Goal: Check status: Check status

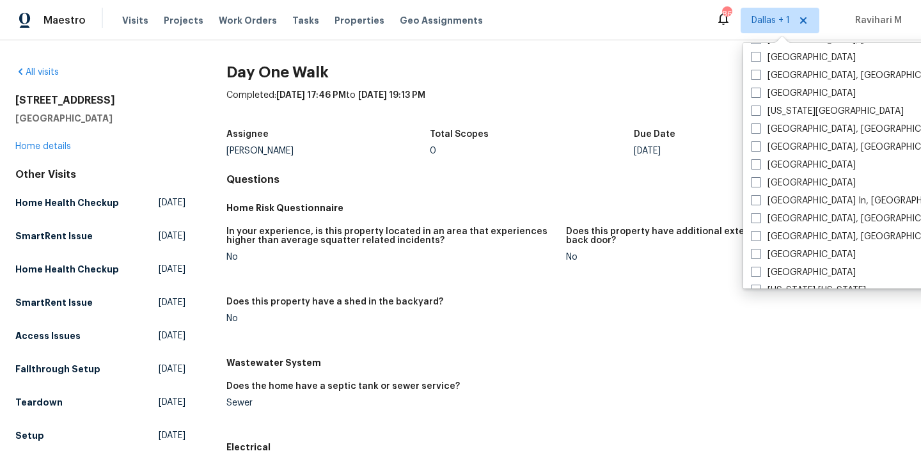
scroll to position [459, 0]
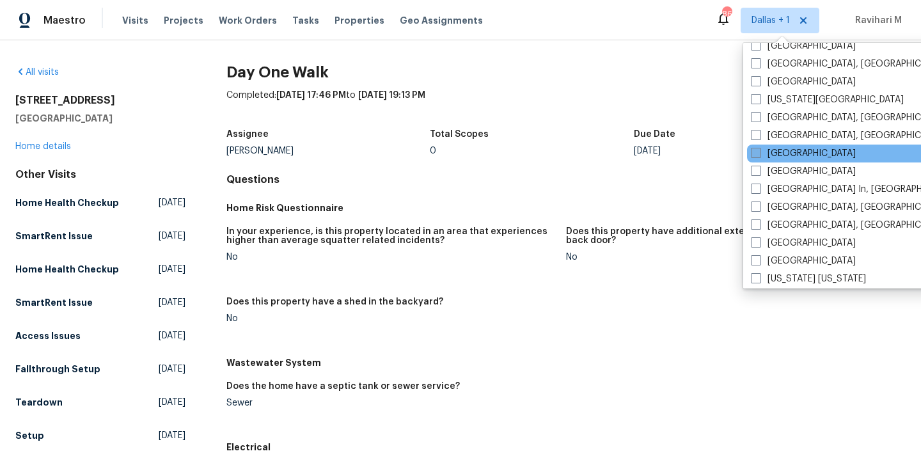
click at [758, 155] on span at bounding box center [756, 153] width 10 height 10
click at [758, 155] on input "[GEOGRAPHIC_DATA]" at bounding box center [755, 151] width 8 height 8
checkbox input "true"
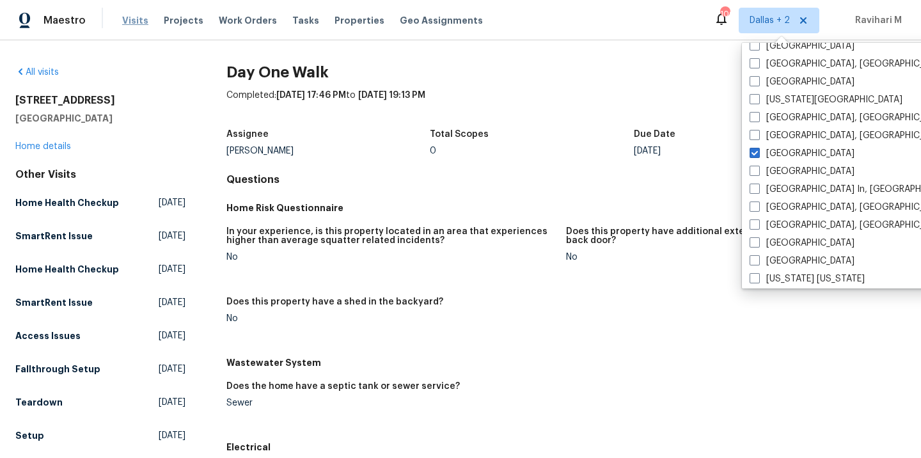
click at [131, 20] on span "Visits" at bounding box center [135, 20] width 26 height 13
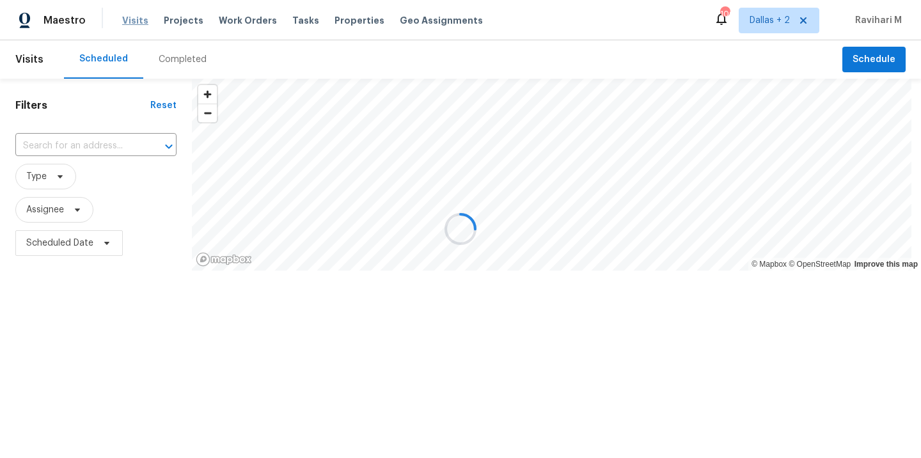
click at [131, 20] on div at bounding box center [460, 229] width 921 height 458
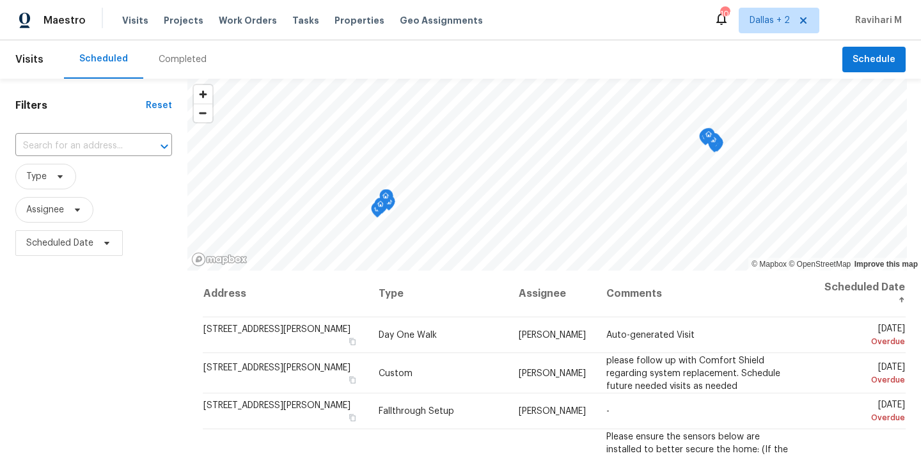
click at [189, 56] on div "Completed" at bounding box center [183, 59] width 48 height 13
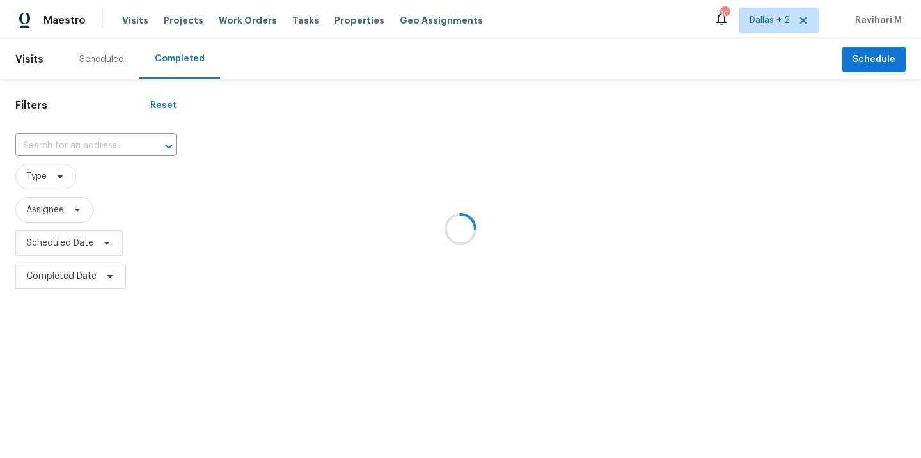
click at [189, 57] on div at bounding box center [460, 229] width 921 height 458
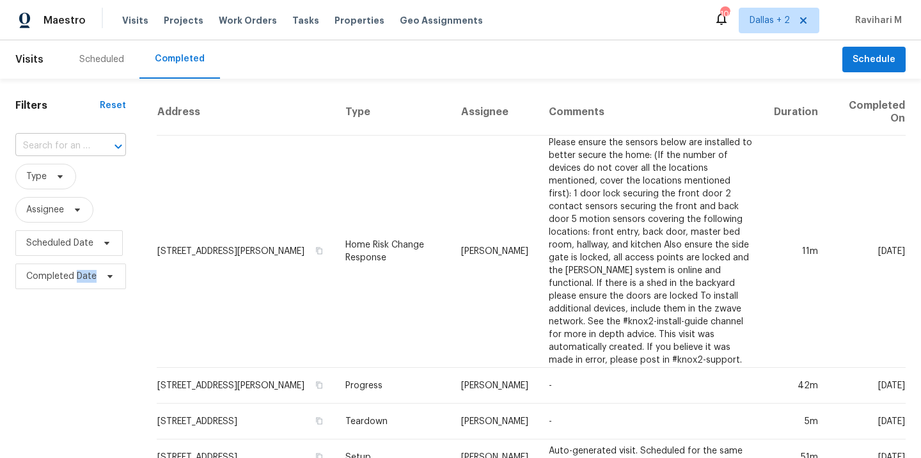
click at [62, 145] on input "text" at bounding box center [52, 146] width 75 height 20
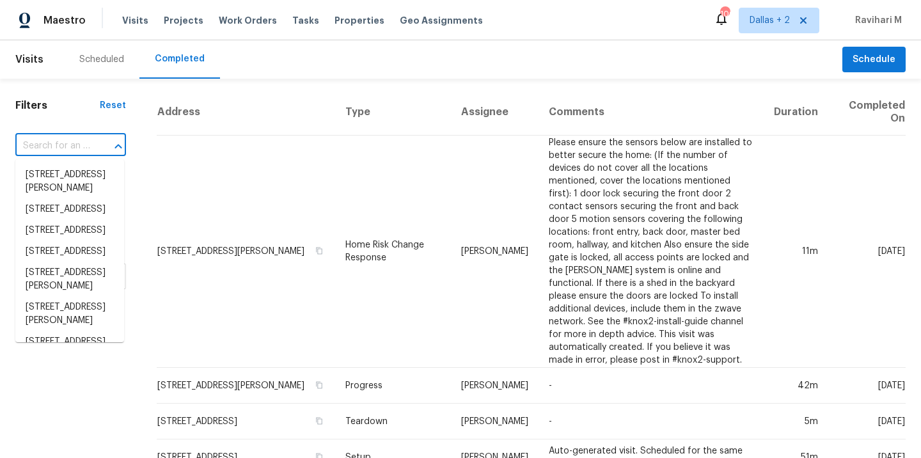
click at [62, 145] on input "text" at bounding box center [52, 146] width 75 height 20
paste input "[STREET_ADDRESS]"
type input "[STREET_ADDRESS]"
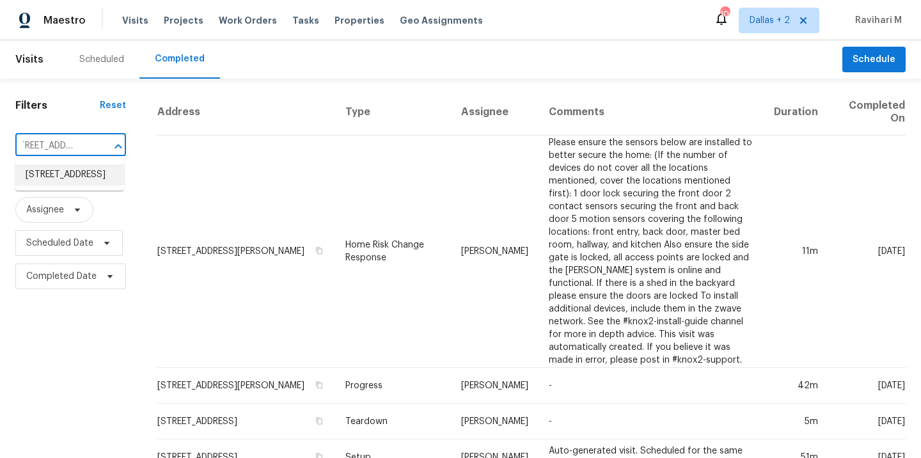
click at [58, 171] on li "[STREET_ADDRESS]" at bounding box center [69, 174] width 109 height 21
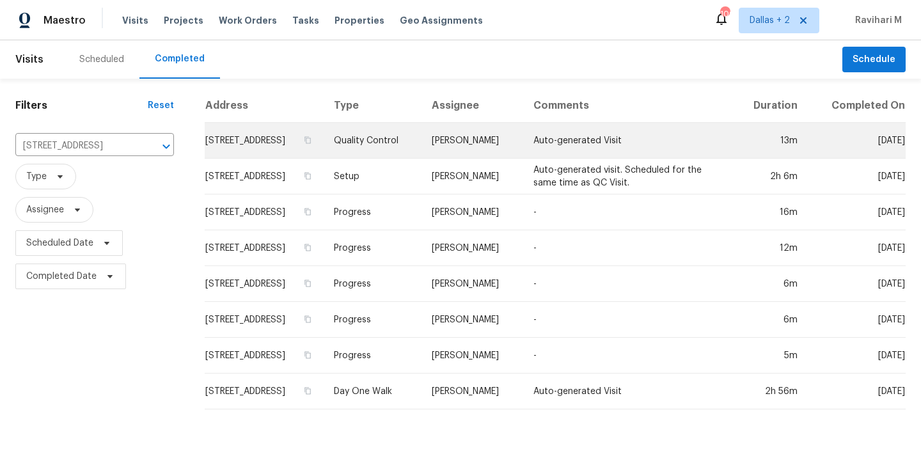
click at [523, 159] on td "[PERSON_NAME]" at bounding box center [472, 141] width 101 height 36
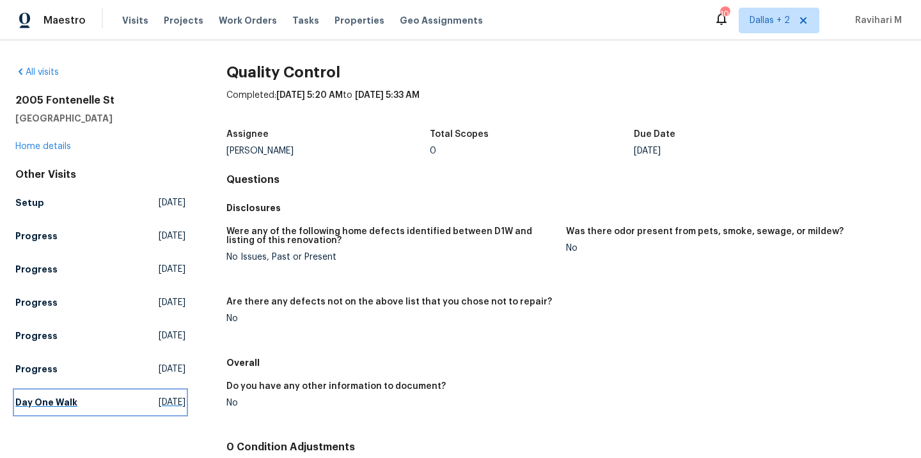
click at [146, 411] on link "Day One Walk [DATE]" at bounding box center [100, 402] width 170 height 23
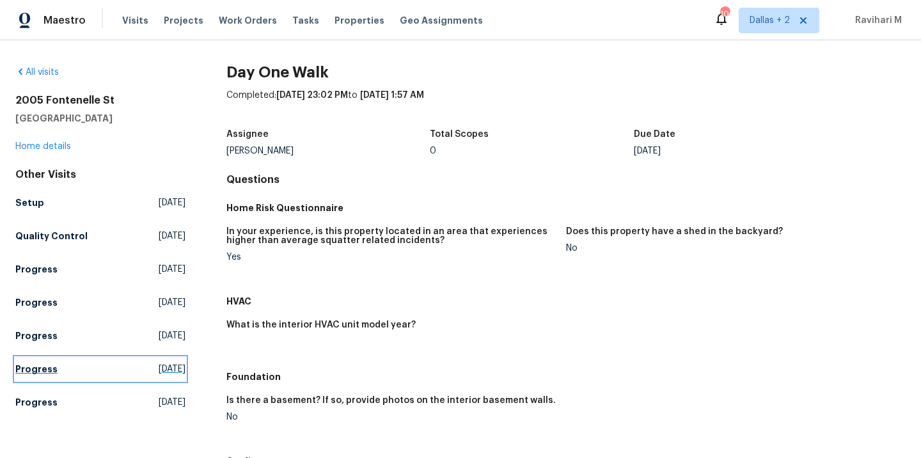
click at [159, 367] on span "[DATE]" at bounding box center [172, 369] width 27 height 13
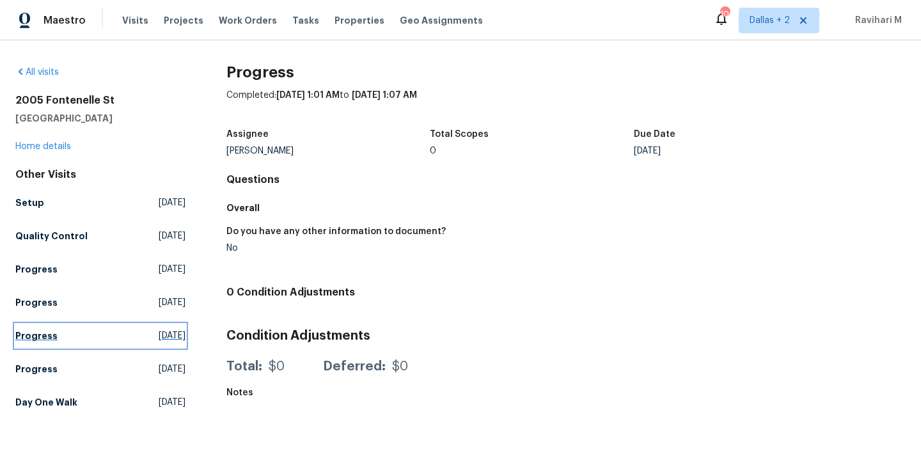
click at [159, 338] on span "[DATE]" at bounding box center [172, 335] width 27 height 13
click at [159, 300] on span "[DATE]" at bounding box center [172, 302] width 27 height 13
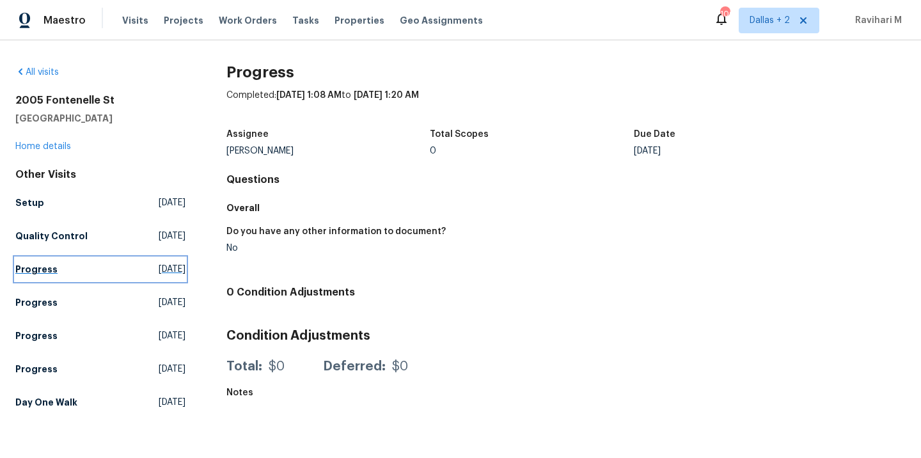
click at [159, 264] on span "[DATE]" at bounding box center [172, 269] width 27 height 13
click at [159, 240] on span "[DATE]" at bounding box center [172, 236] width 27 height 13
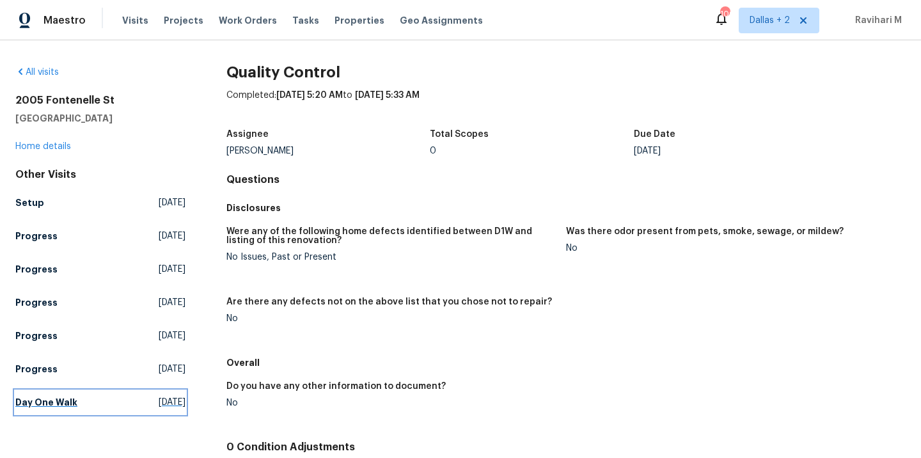
click at [159, 404] on span "[DATE]" at bounding box center [172, 402] width 27 height 13
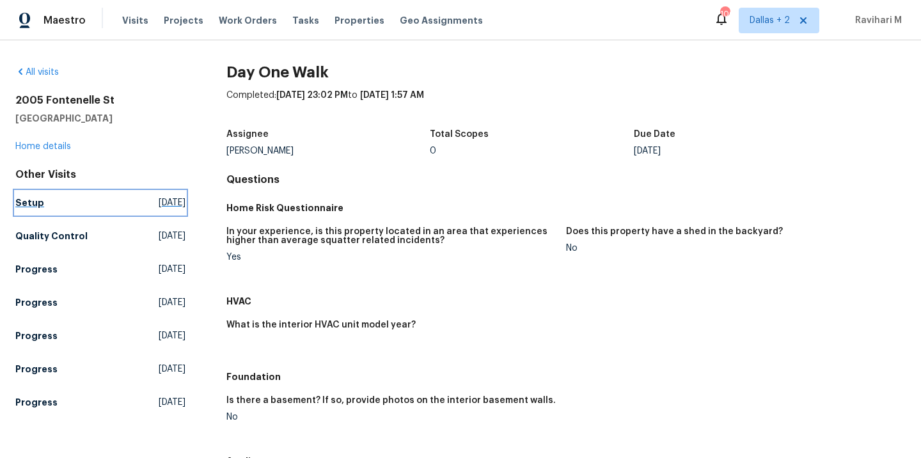
click at [159, 198] on span "[DATE]" at bounding box center [172, 202] width 27 height 13
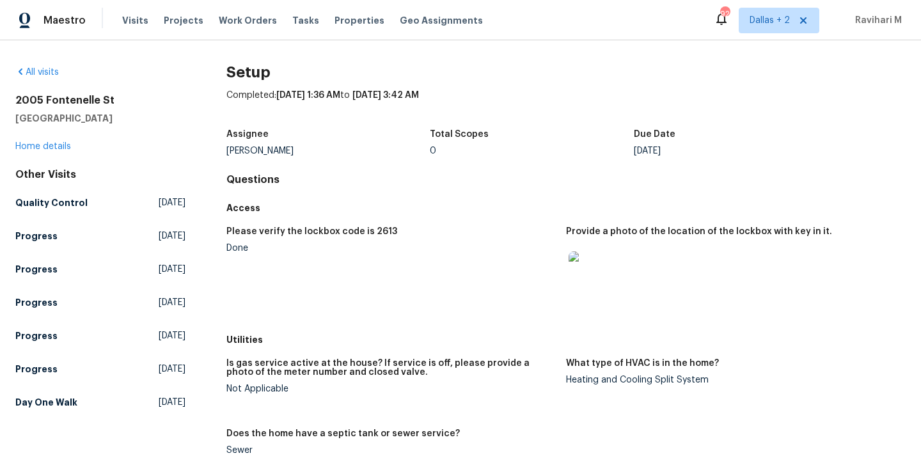
click at [708, 67] on h2 "Setup" at bounding box center [565, 72] width 679 height 13
click at [690, 34] on div "Maestro Visits Projects Work Orders Tasks Properties Geo Assignments 92 [GEOGRA…" at bounding box center [460, 20] width 921 height 40
click at [695, 19] on div "Maestro Visits Projects Work Orders Tasks Properties Geo Assignments 92 [GEOGRA…" at bounding box center [460, 20] width 921 height 40
